Goal: Task Accomplishment & Management: Manage account settings

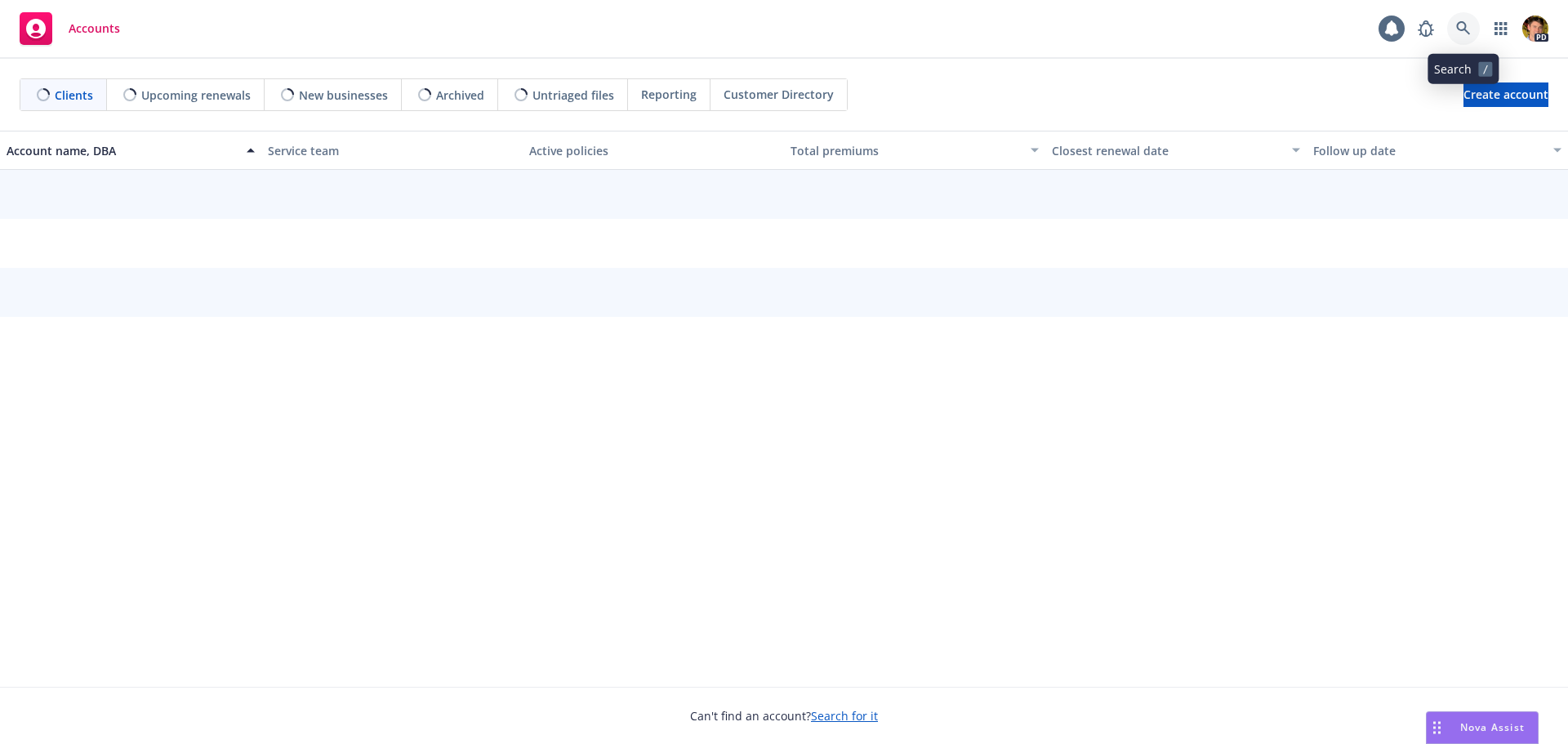
click at [1459, 26] on icon at bounding box center [1463, 28] width 14 height 14
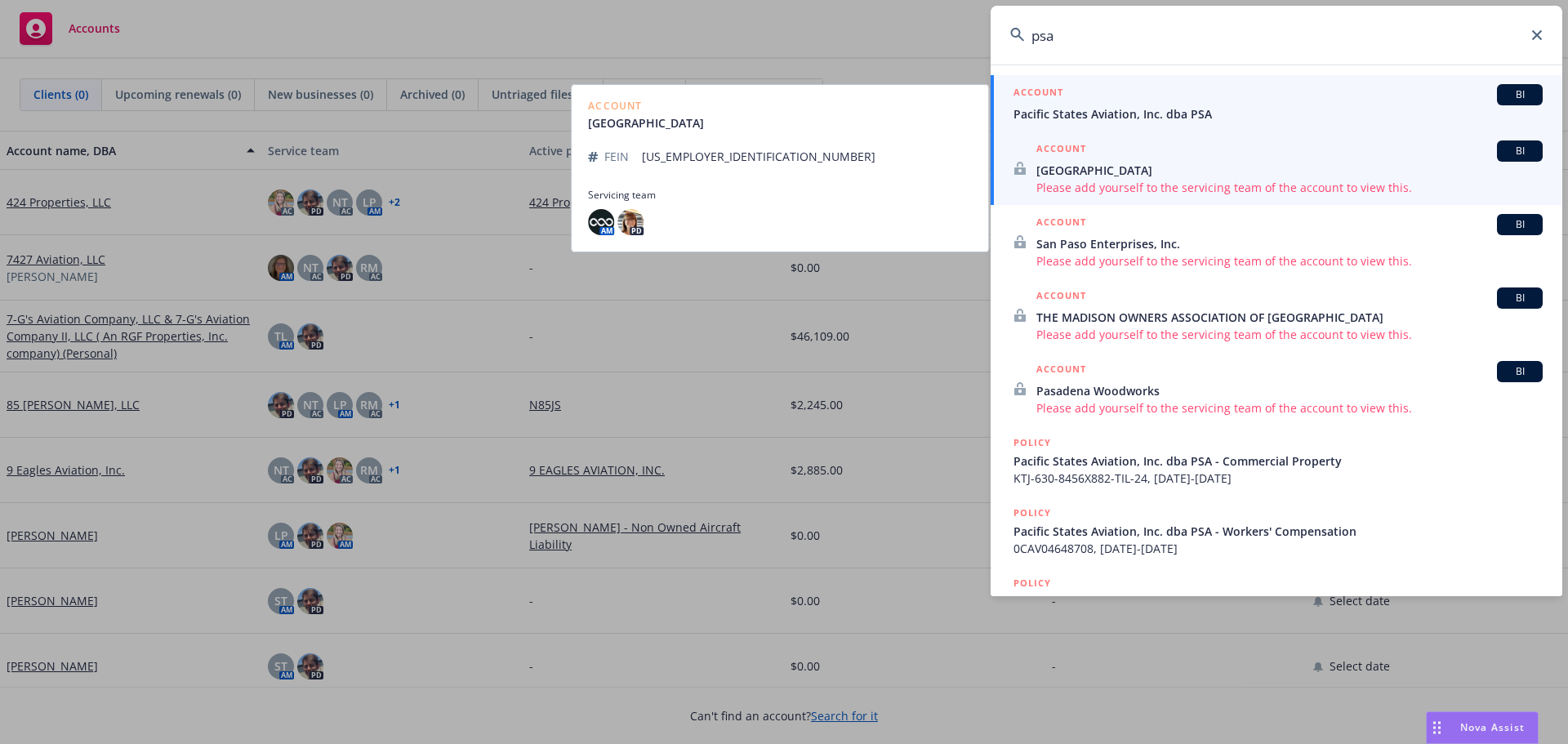
type input "psa"
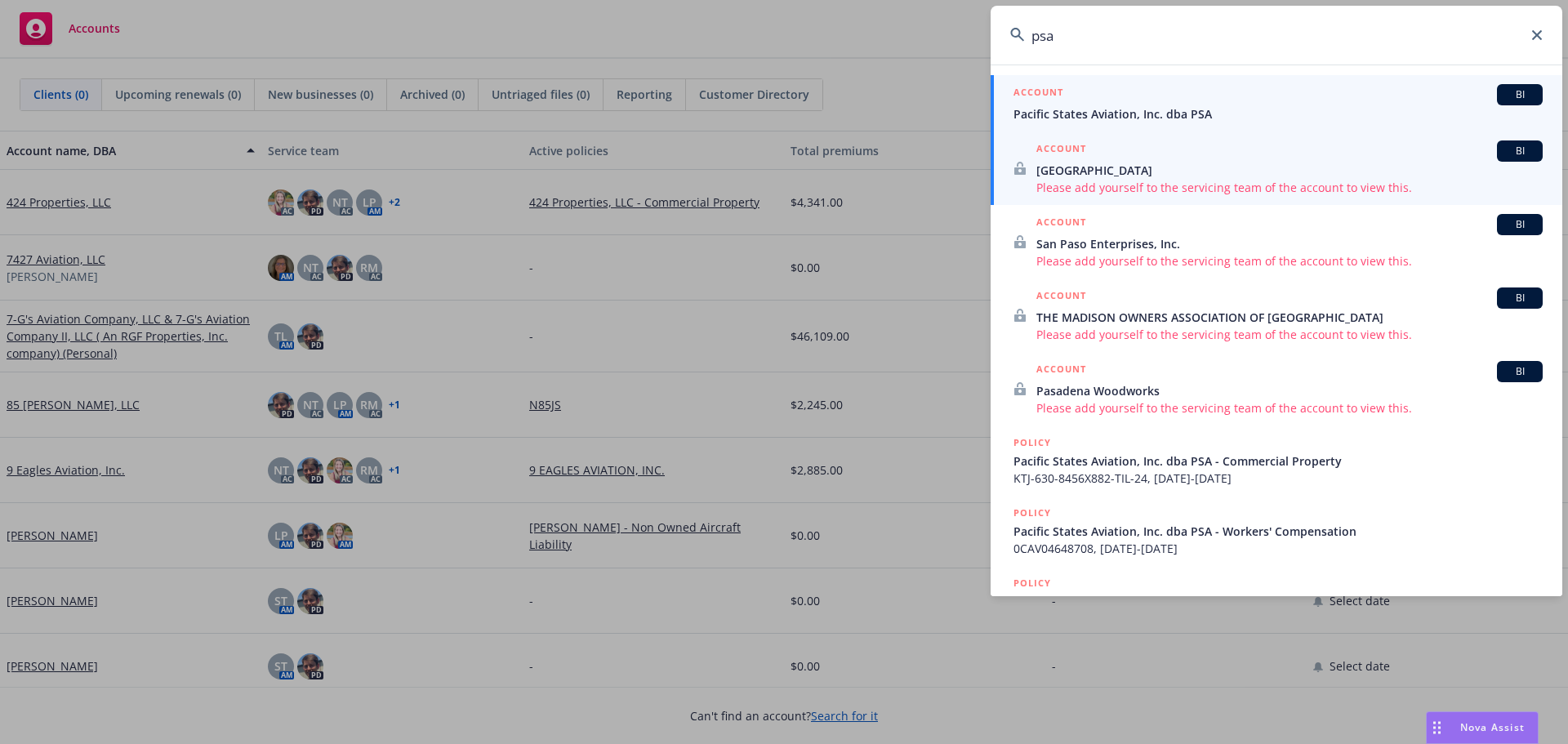
click at [1138, 108] on span "Pacific States Aviation, Inc. dba PSA" at bounding box center [1279, 114] width 529 height 17
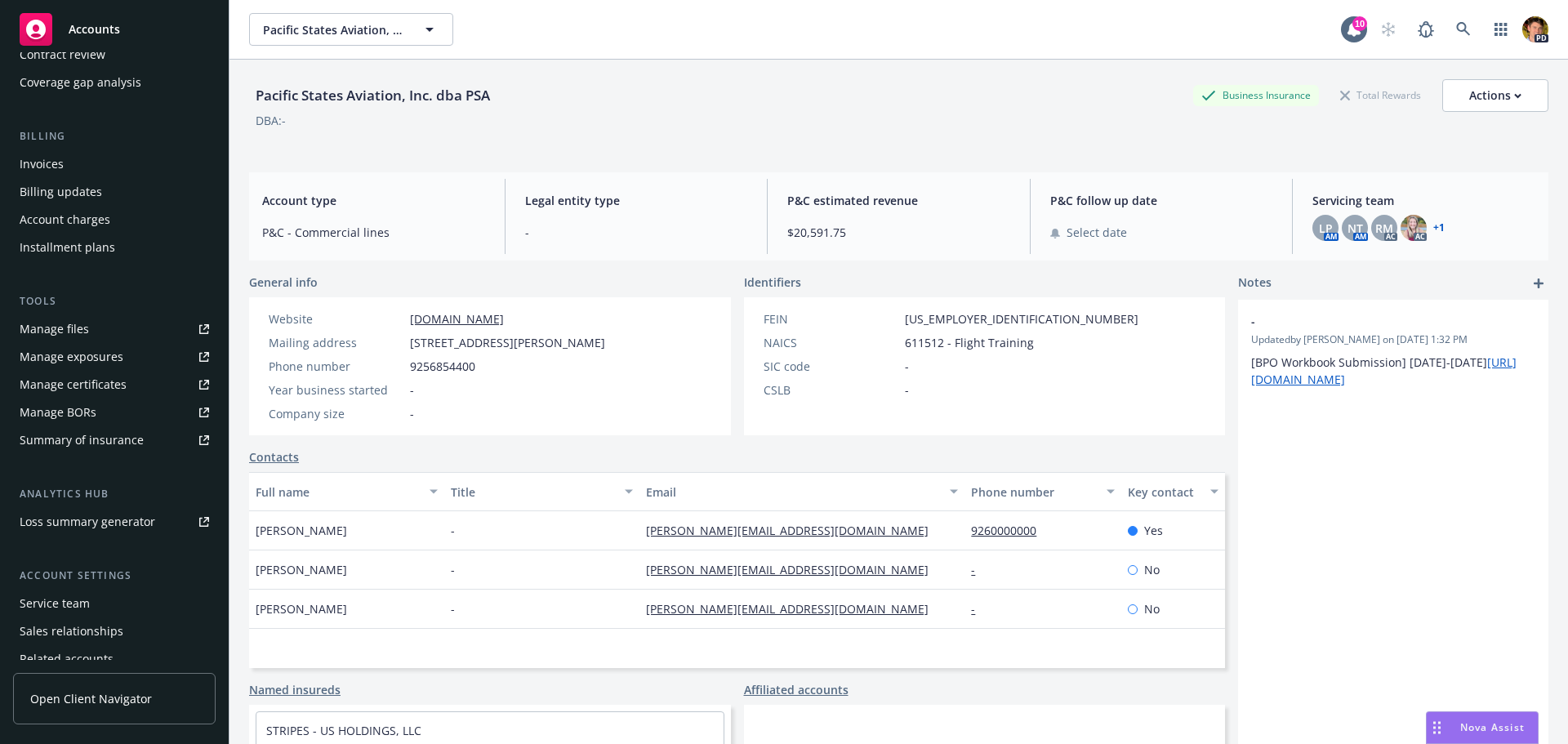
scroll to position [292, 0]
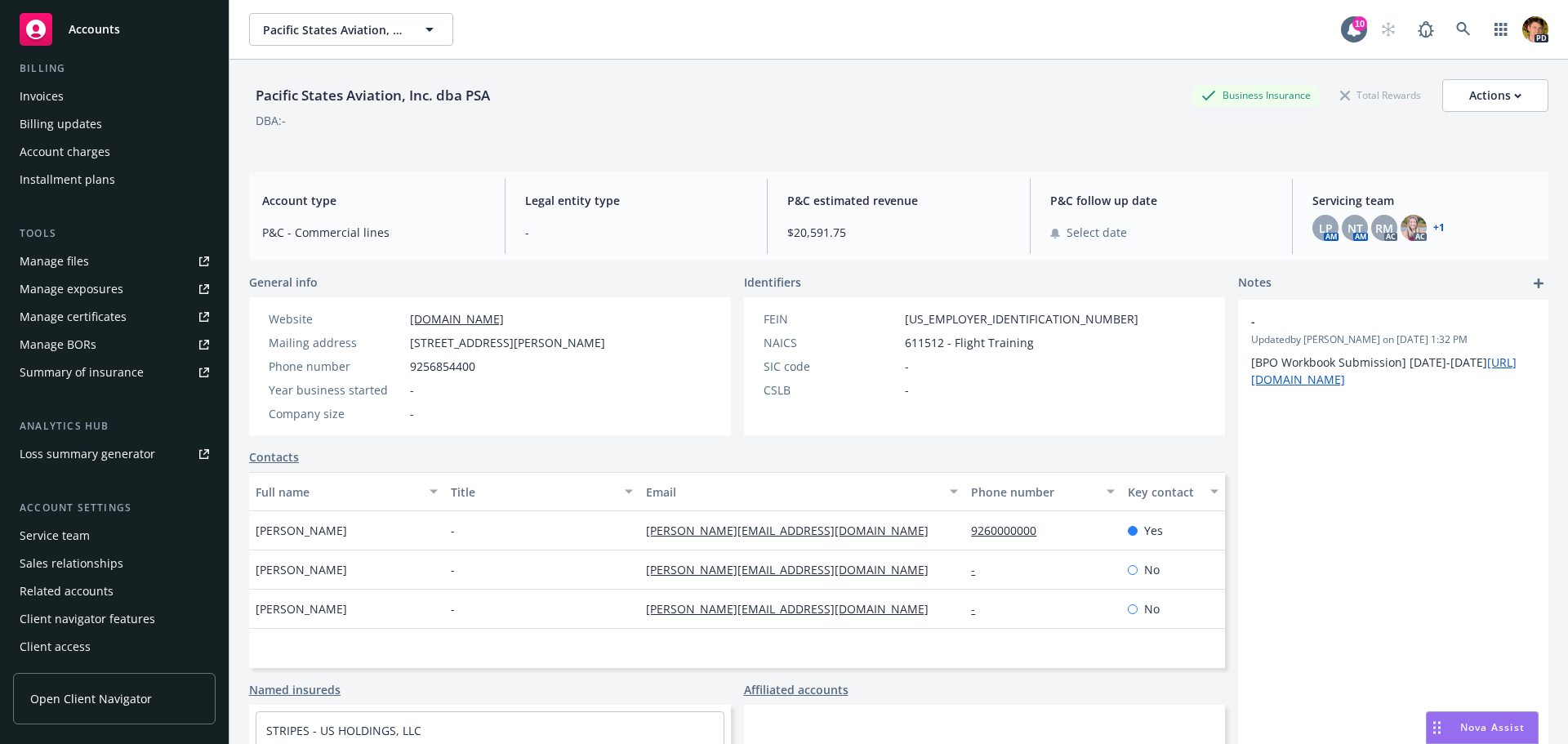
click at [1434, 230] on link "+ 1" at bounding box center [1439, 228] width 11 height 10
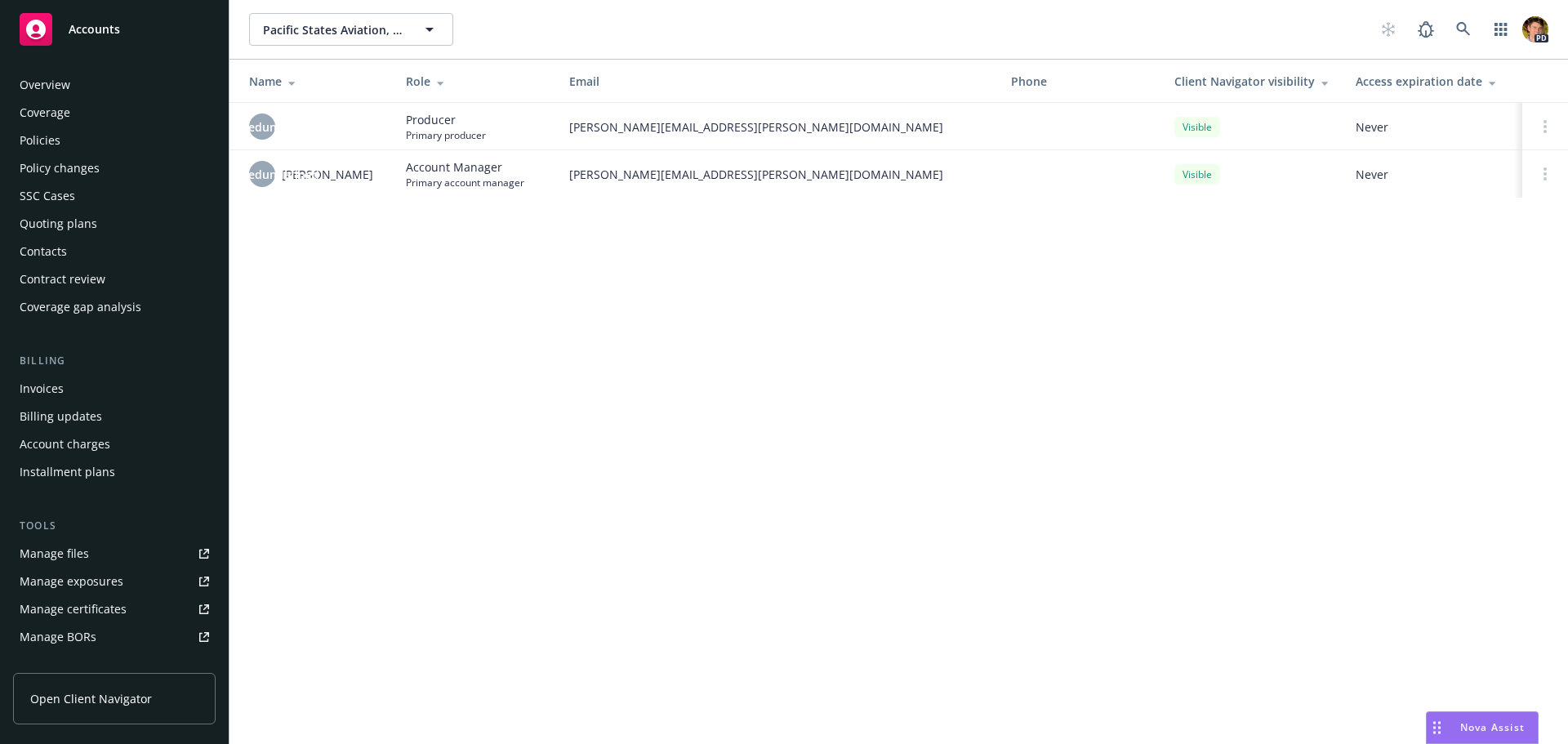
scroll to position [292, 0]
